Goal: Check status: Check status

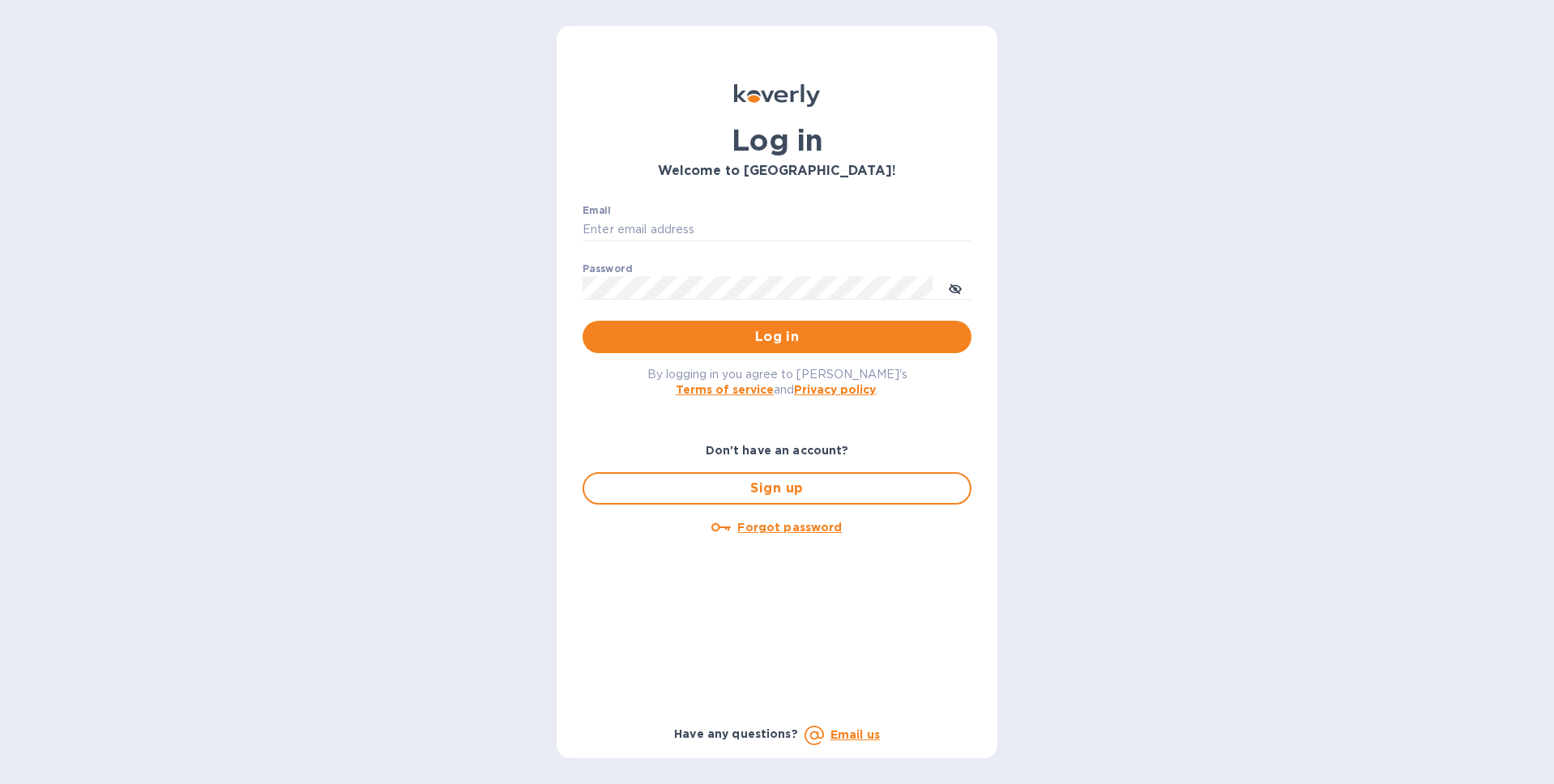
type input "[PERSON_NAME][EMAIL_ADDRESS][DOMAIN_NAME]"
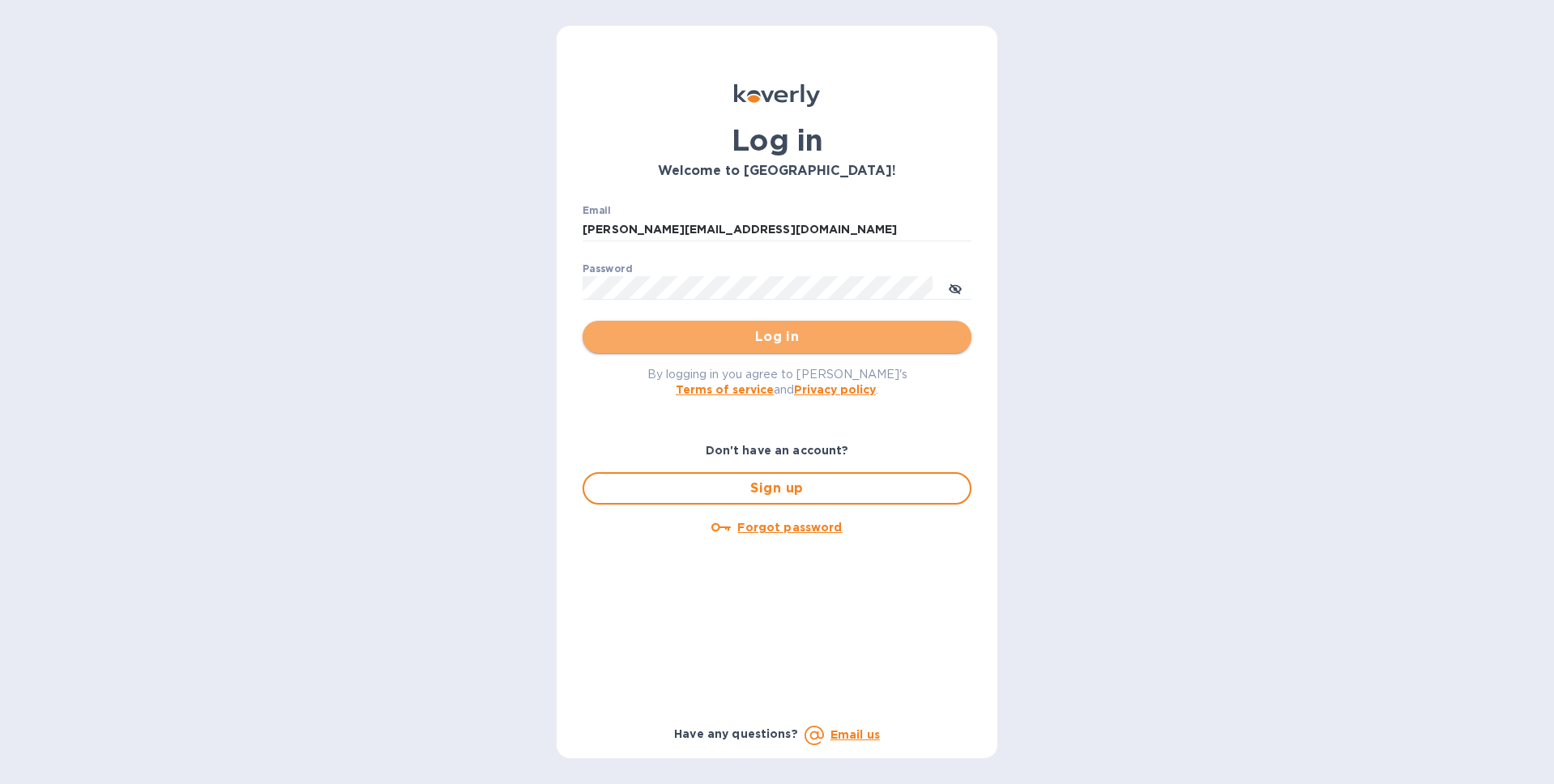
click at [786, 341] on span "Log in" at bounding box center [777, 336] width 363 height 19
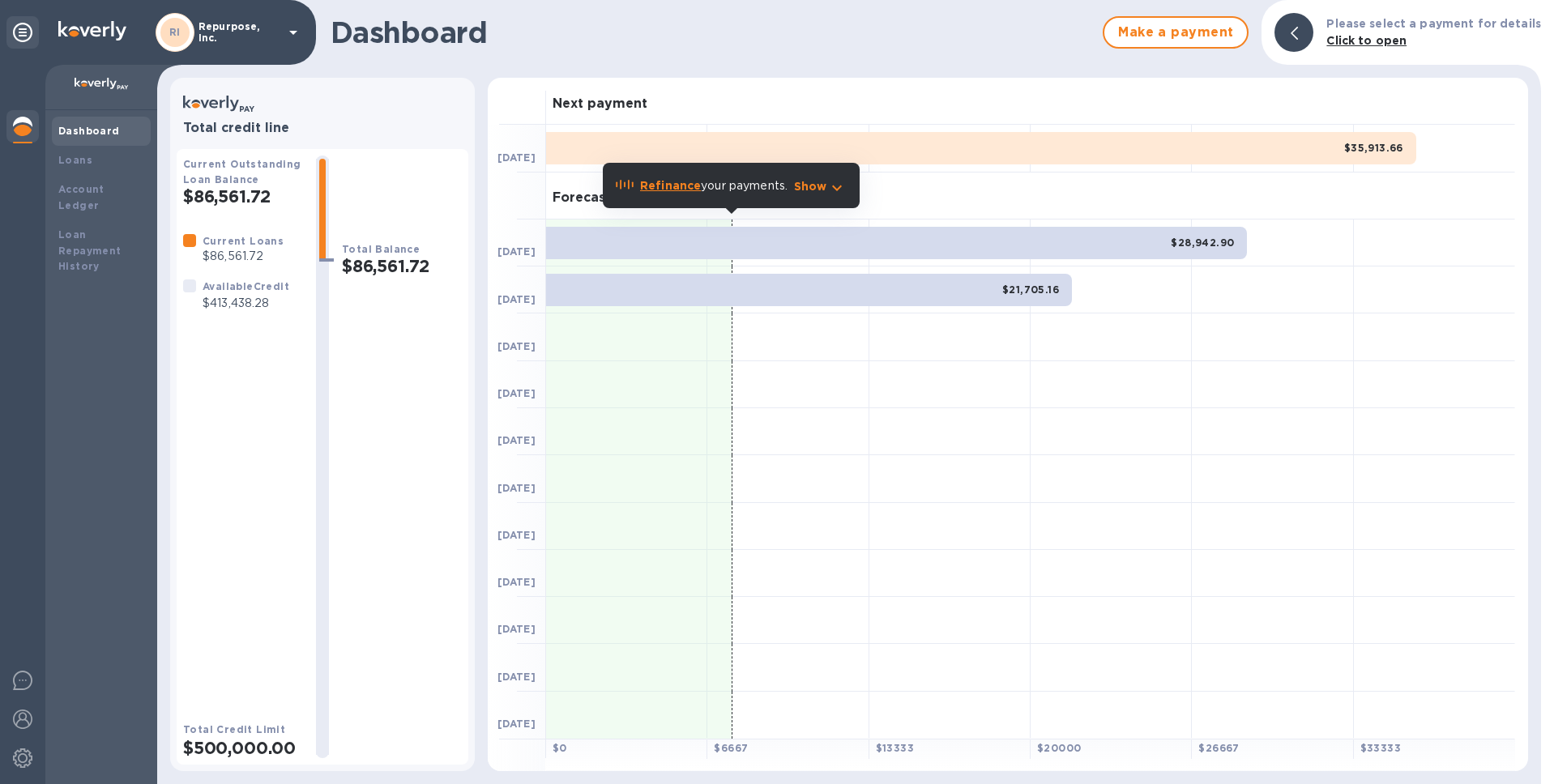
click at [233, 306] on p "$413,438.28" at bounding box center [246, 303] width 86 height 17
copy p "413,438.28"
